Goal: Check status: Check status

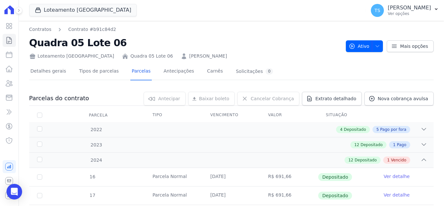
scroll to position [228, 0]
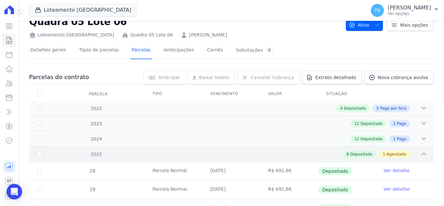
scroll to position [33, 0]
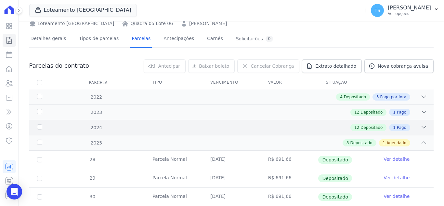
click at [421, 129] on icon at bounding box center [424, 127] width 7 height 7
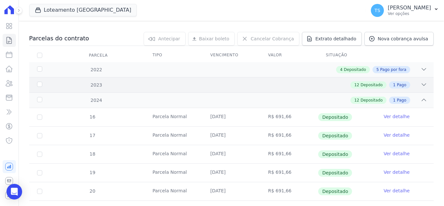
scroll to position [0, 0]
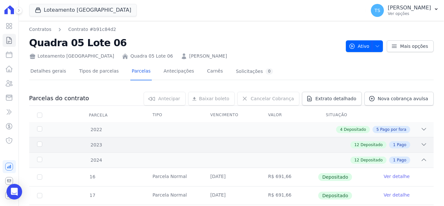
click at [421, 143] on icon at bounding box center [424, 144] width 7 height 7
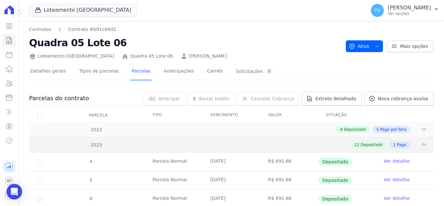
click at [421, 143] on icon at bounding box center [424, 144] width 7 height 7
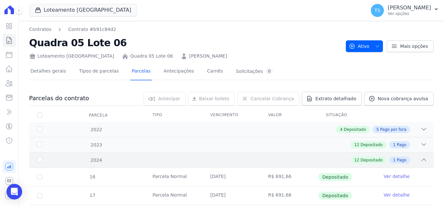
click at [415, 159] on div "12 Depositado 1 Pago" at bounding box center [251, 159] width 352 height 7
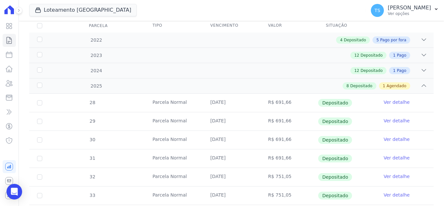
scroll to position [66, 0]
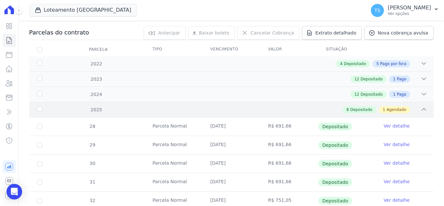
click at [422, 109] on div "2025 8 Depositado 1 Agendado" at bounding box center [231, 109] width 404 height 15
